Goal: Information Seeking & Learning: Find specific fact

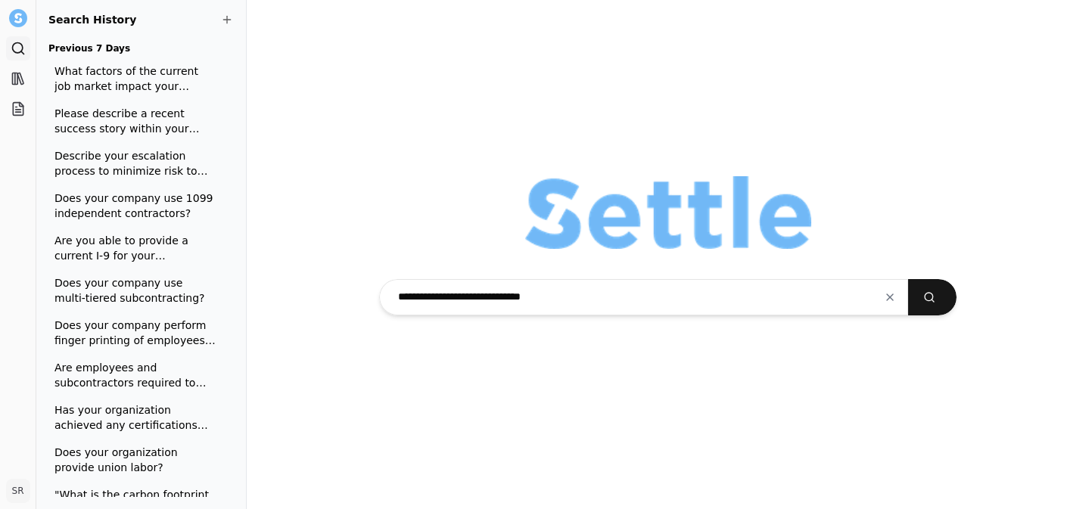
click at [908, 279] on button "submit" at bounding box center [932, 297] width 48 height 36
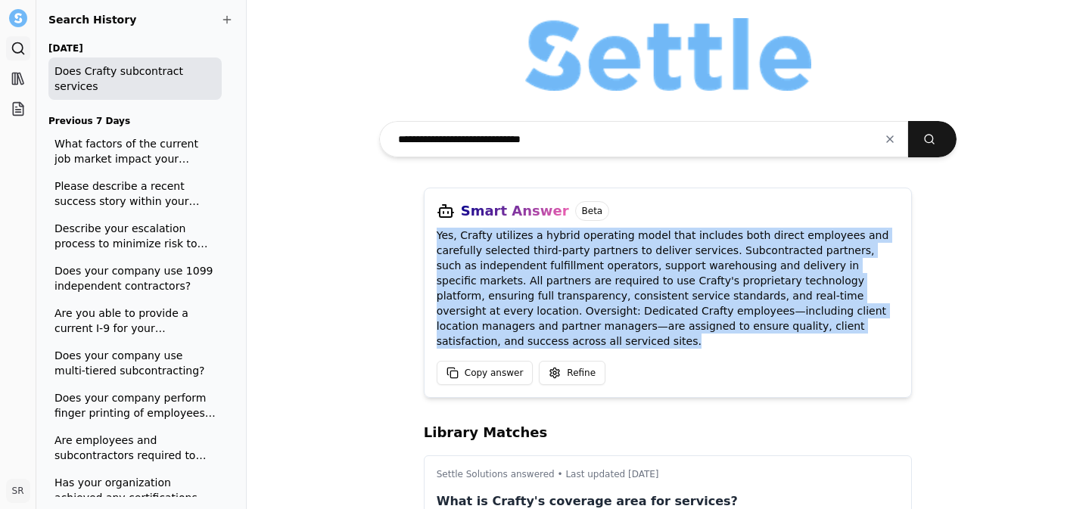
drag, startPoint x: 477, startPoint y: 335, endPoint x: 428, endPoint y: 238, distance: 108.7
click at [428, 238] on div "Smart Answer Beta Yes, Crafty utilizes a hybrid operating model that includes b…" at bounding box center [668, 293] width 489 height 210
copy p "Yes, Crafty utilizes a hybrid operating model that includes both direct employe…"
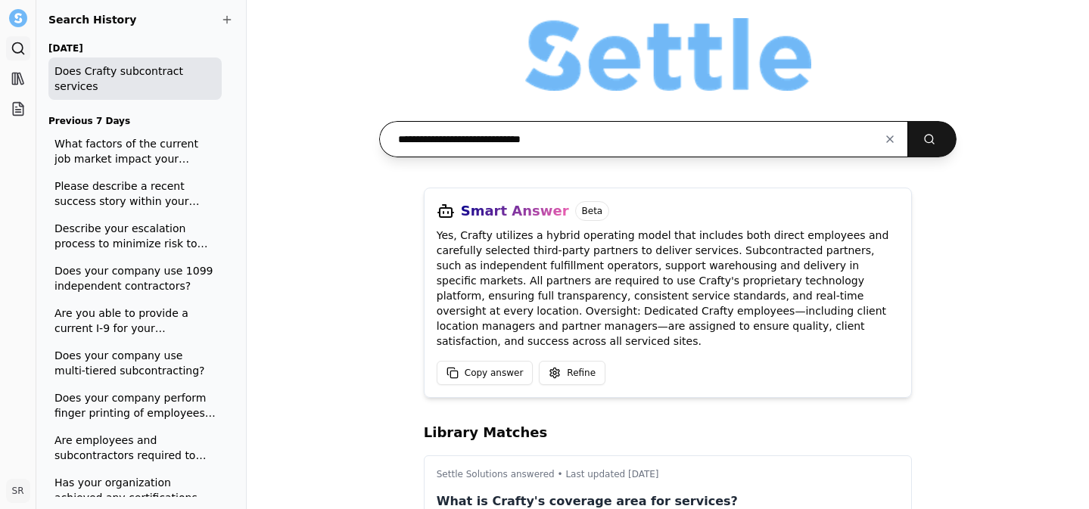
click at [468, 132] on input "**********" at bounding box center [643, 139] width 529 height 36
click at [908, 121] on button "submit" at bounding box center [932, 139] width 48 height 36
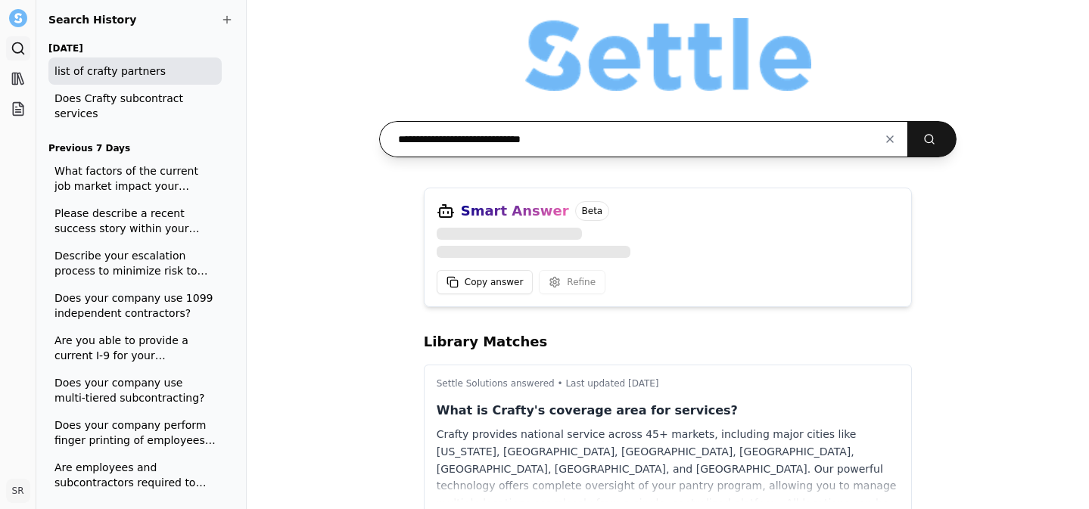
type input "**********"
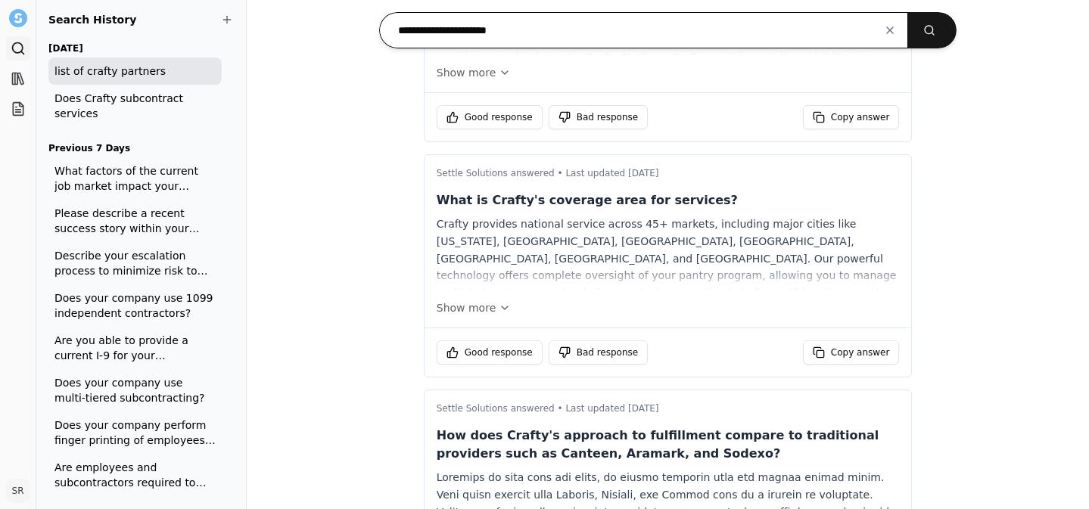
scroll to position [704, 0]
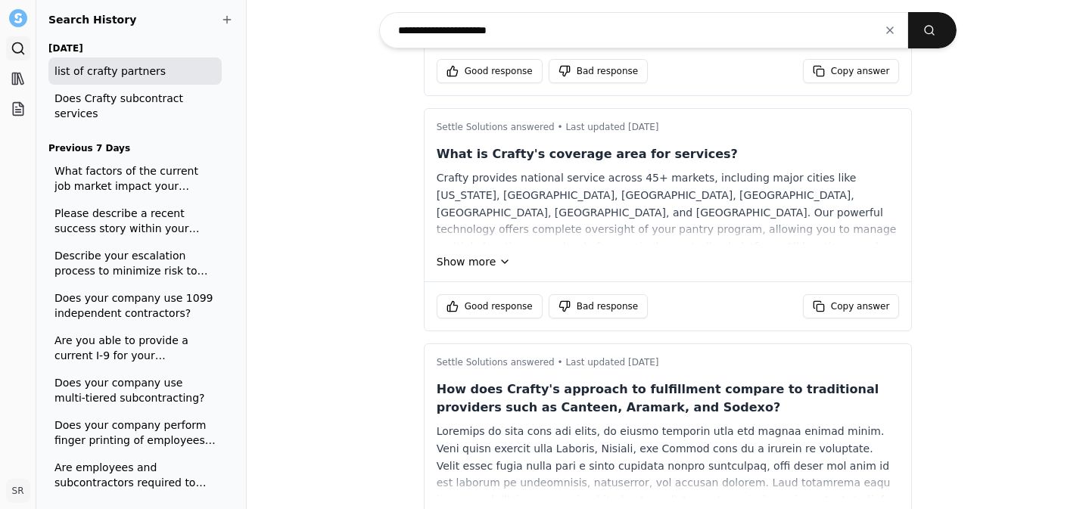
click at [465, 254] on button "Show more" at bounding box center [668, 261] width 463 height 15
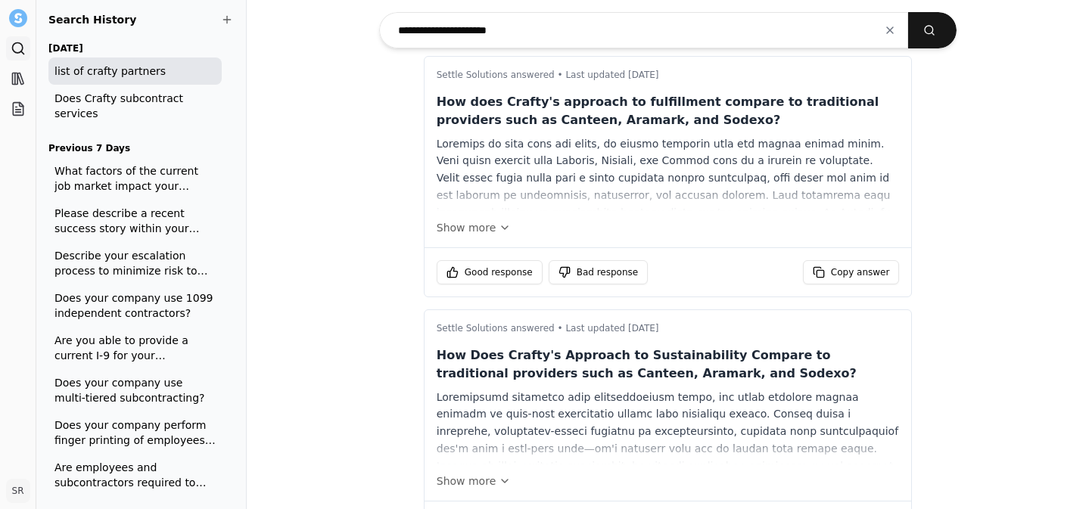
scroll to position [1017, 0]
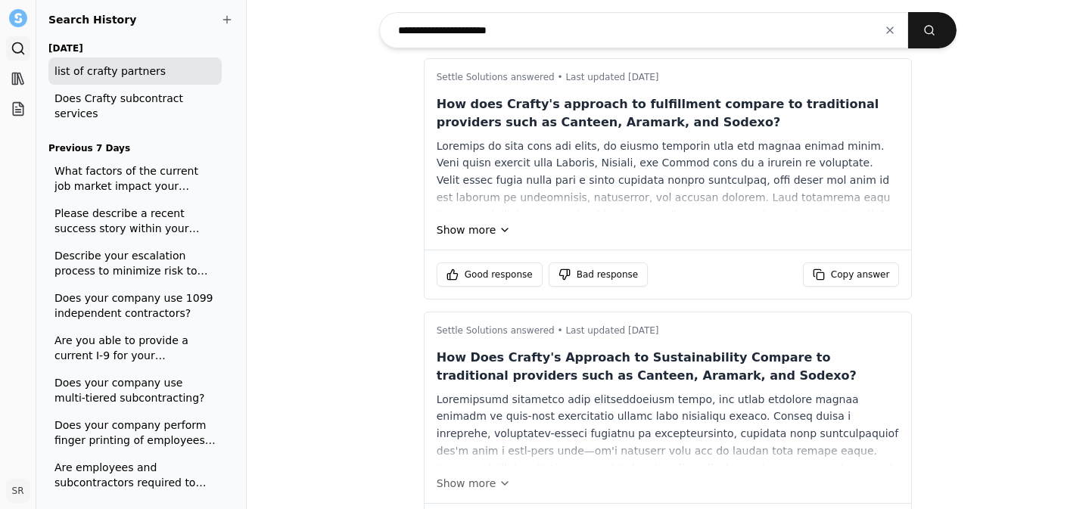
click at [471, 223] on button "Show more" at bounding box center [668, 230] width 463 height 15
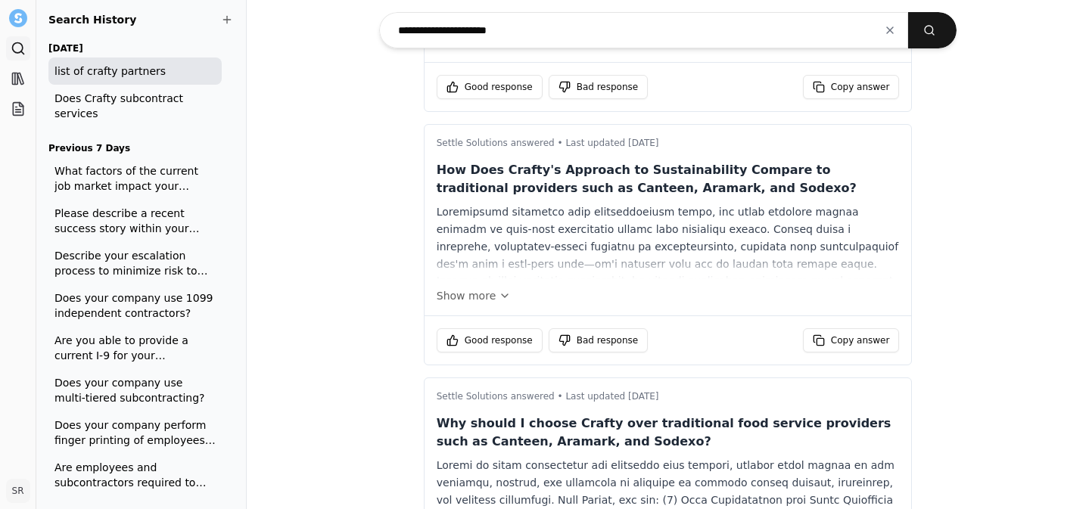
scroll to position [1764, 0]
